Goal: Entertainment & Leisure: Consume media (video, audio)

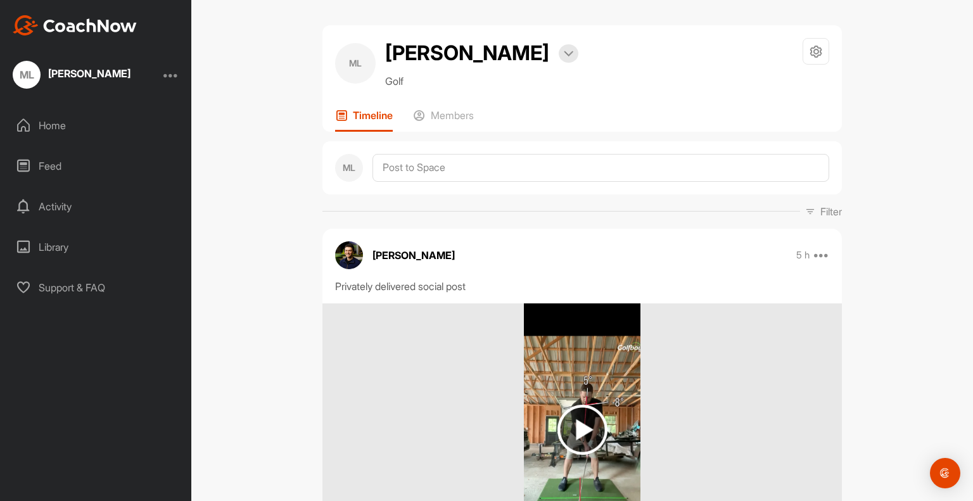
click at [566, 438] on img at bounding box center [582, 430] width 50 height 50
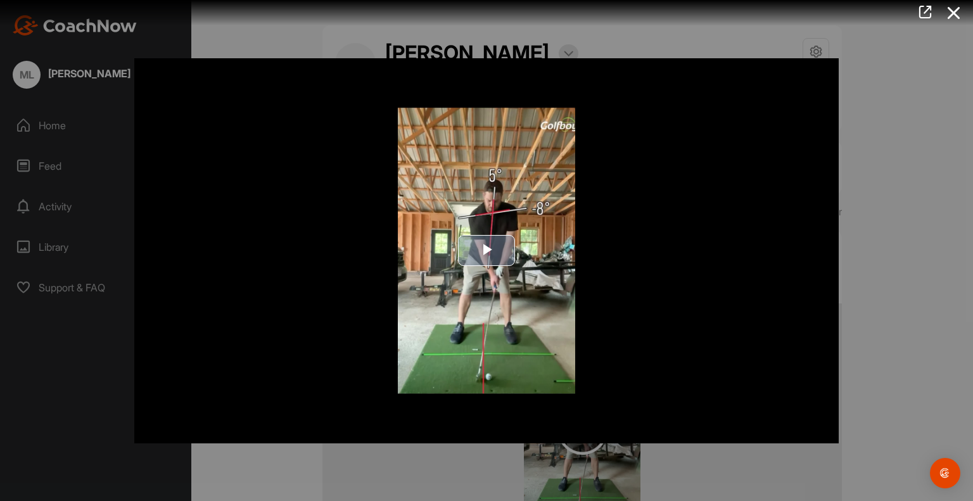
click at [486, 251] on span "Video Player" at bounding box center [486, 251] width 0 height 0
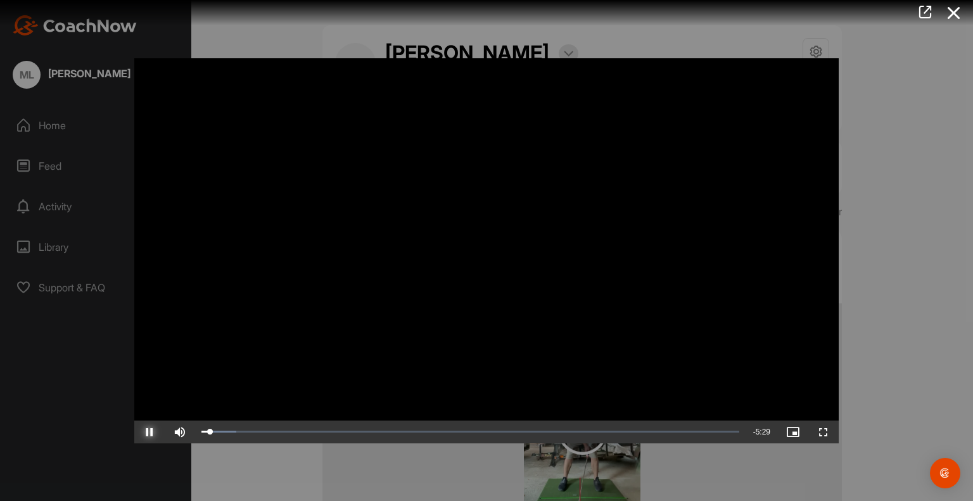
click at [149, 432] on span "Video Player" at bounding box center [149, 432] width 30 height 0
click at [759, 90] on video "Video Player" at bounding box center [486, 250] width 704 height 385
click at [873, 51] on div at bounding box center [486, 250] width 973 height 501
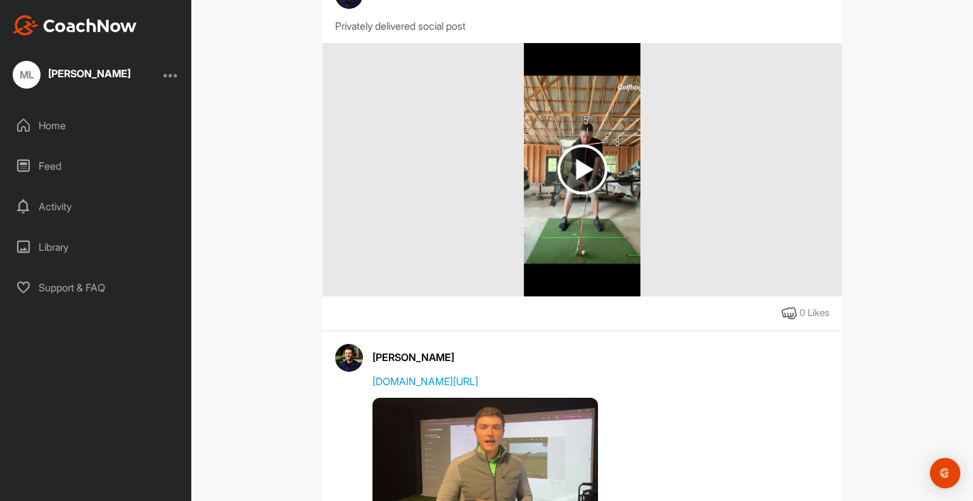
scroll to position [260, 0]
click at [783, 309] on icon at bounding box center [788, 314] width 15 height 15
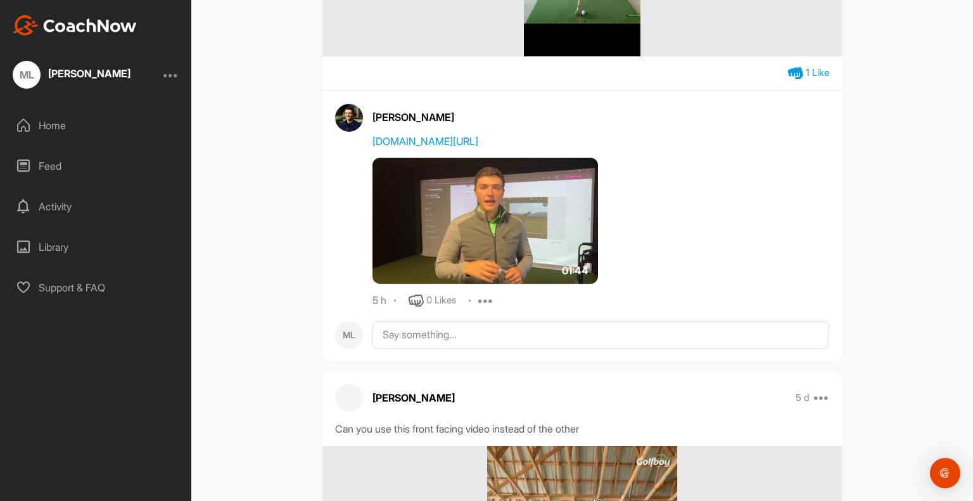
scroll to position [502, 0]
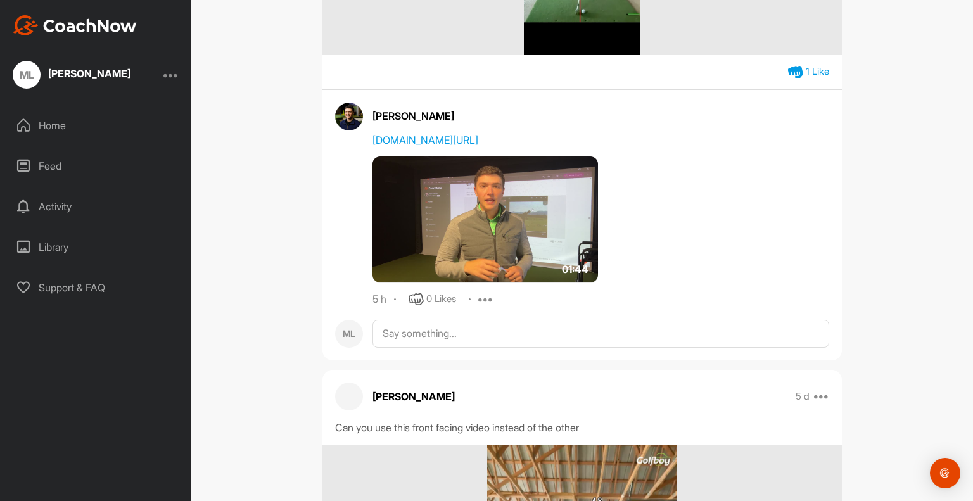
click at [491, 227] on img at bounding box center [484, 219] width 225 height 127
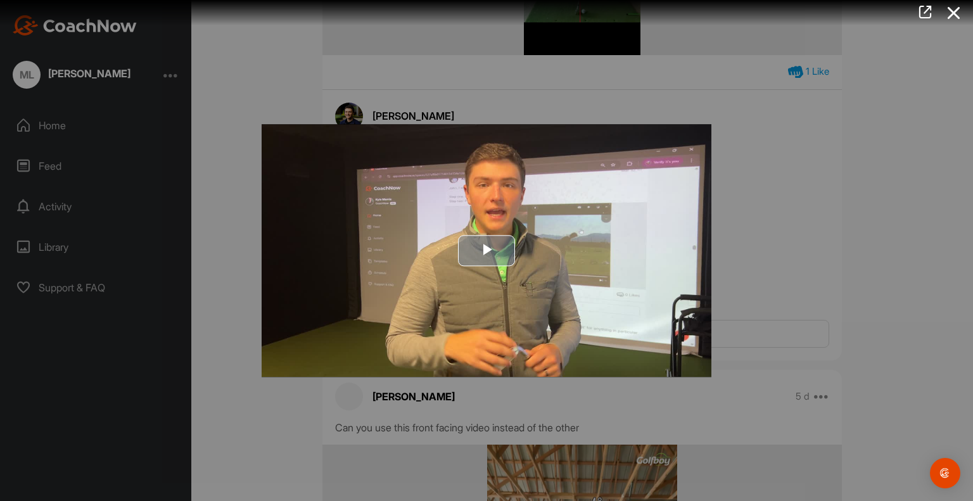
click at [486, 251] on span "Video Player" at bounding box center [486, 251] width 0 height 0
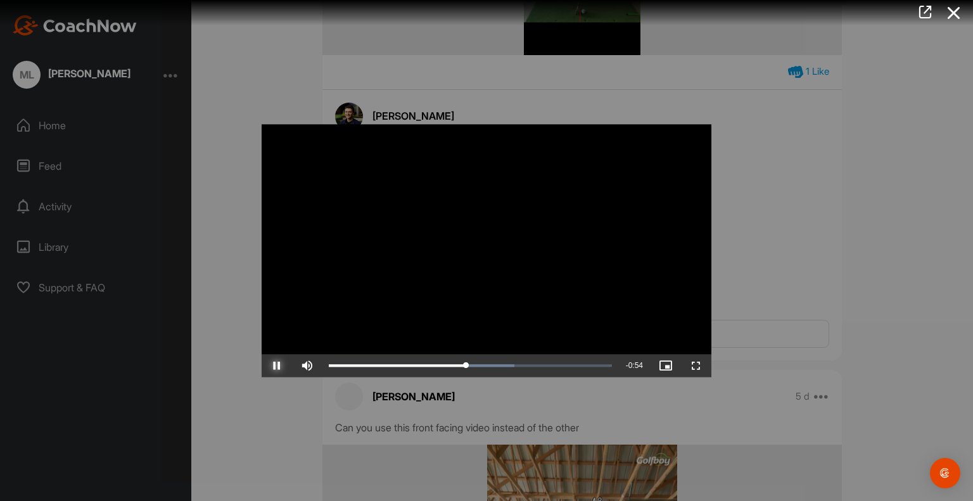
click at [274, 365] on span "Video Player" at bounding box center [277, 365] width 30 height 0
